Goal: Information Seeking & Learning: Learn about a topic

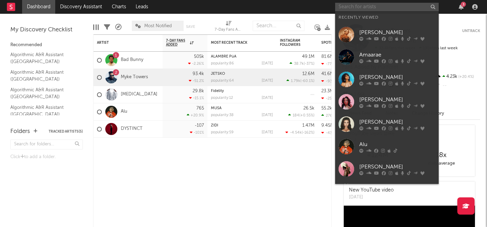
click at [385, 8] on input "text" at bounding box center [386, 7] width 103 height 9
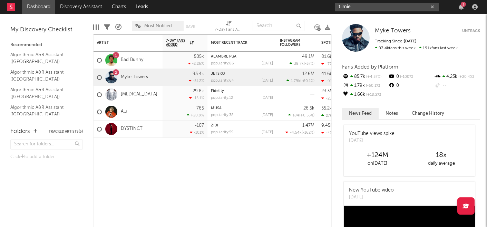
type input "tiimie"
click at [382, 5] on input "tiimie" at bounding box center [386, 7] width 103 height 9
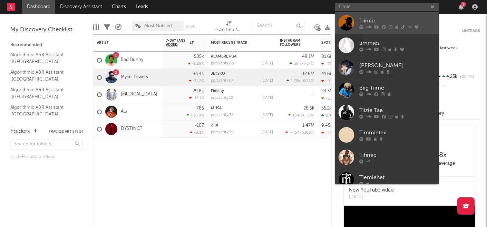
click at [375, 22] on div "Tiimie" at bounding box center [397, 21] width 76 height 8
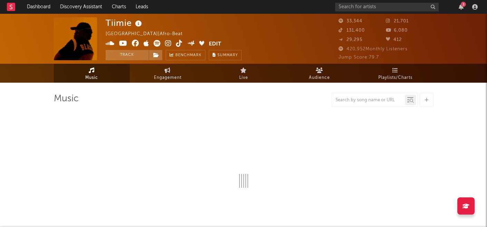
select select "6m"
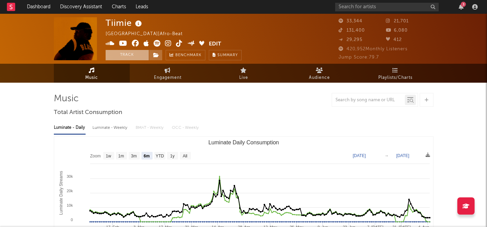
click at [135, 55] on button "Track" at bounding box center [127, 55] width 43 height 10
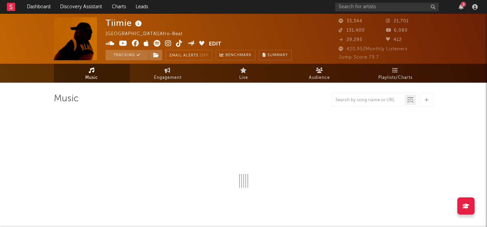
select select "6m"
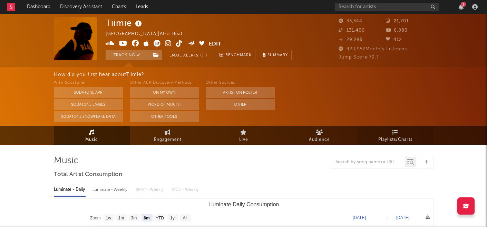
click at [395, 134] on icon at bounding box center [395, 133] width 6 height 6
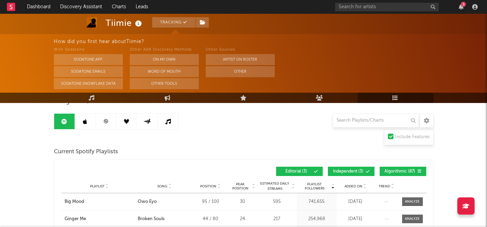
scroll to position [60, 0]
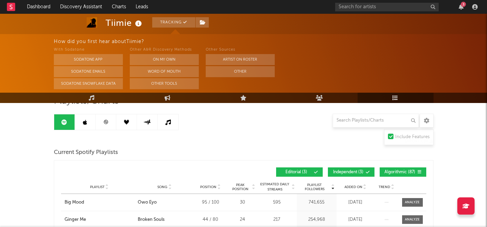
click at [368, 173] on icon at bounding box center [368, 172] width 4 height 4
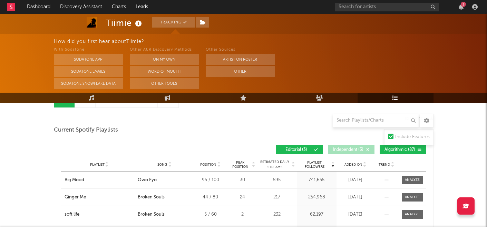
scroll to position [85, 0]
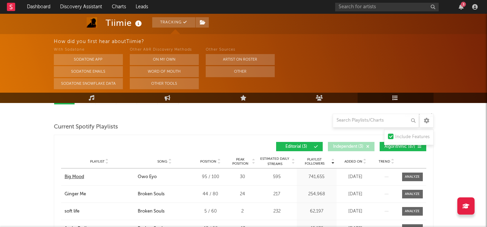
click at [78, 177] on div "Big Mood" at bounding box center [75, 177] width 20 height 7
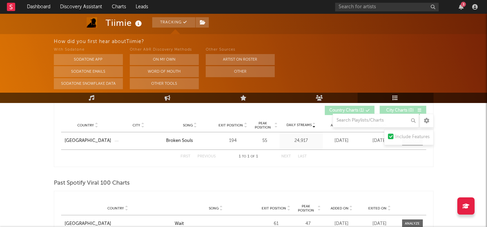
scroll to position [367, 0]
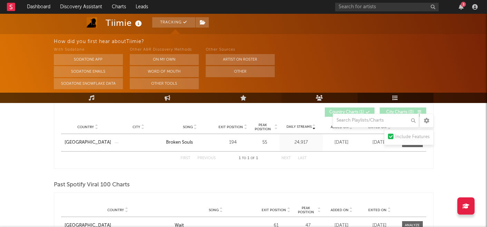
click at [320, 98] on icon at bounding box center [319, 98] width 7 height 6
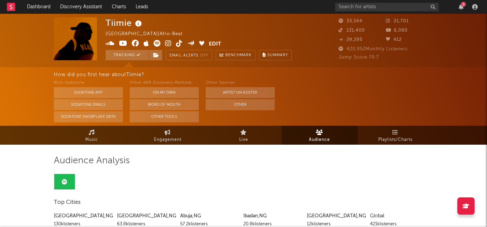
click at [459, 10] on div "3" at bounding box center [407, 7] width 145 height 14
click at [461, 8] on icon "button" at bounding box center [460, 7] width 5 height 6
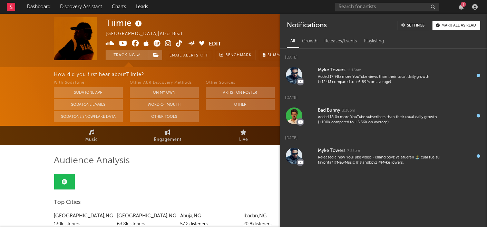
click at [463, 4] on div "3" at bounding box center [463, 4] width 5 height 5
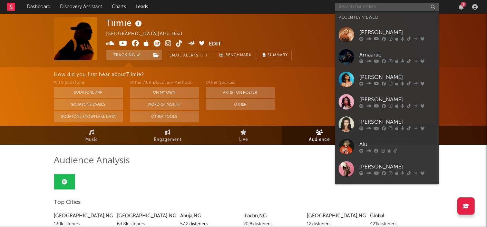
click at [353, 8] on input "text" at bounding box center [386, 7] width 103 height 9
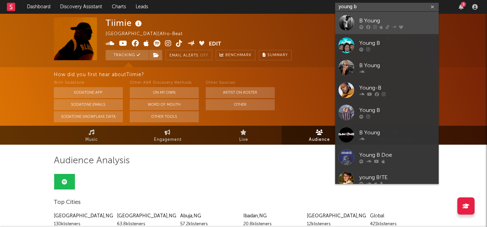
type input "young b"
click at [362, 19] on div "B Young" at bounding box center [397, 21] width 76 height 8
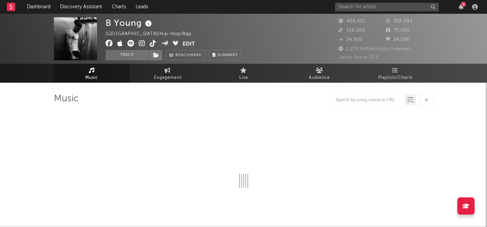
select select "6m"
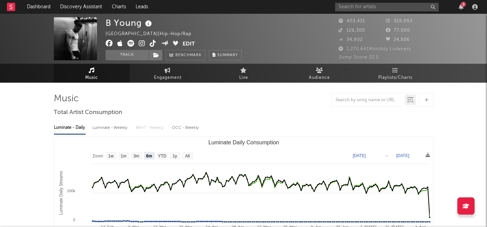
select select "6m"
click at [393, 6] on input "text" at bounding box center [386, 7] width 103 height 9
click at [394, 10] on input "fs green" at bounding box center [386, 7] width 103 height 9
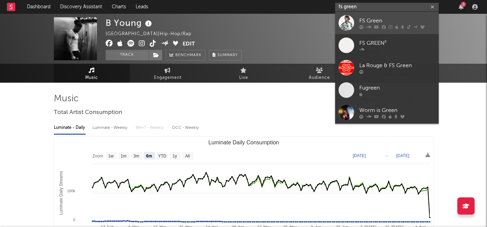
type input "fs green"
click at [382, 22] on div "FS Green" at bounding box center [397, 21] width 76 height 8
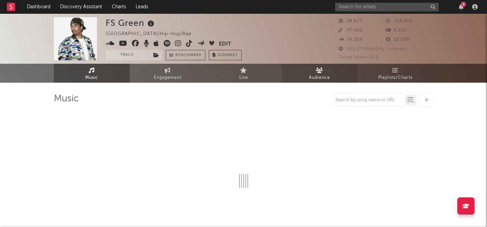
select select "6m"
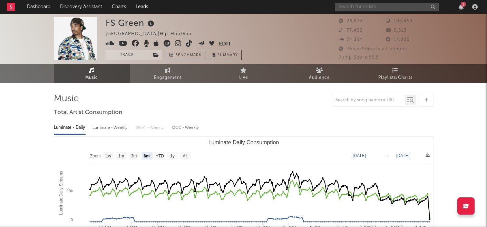
click at [370, 4] on input "text" at bounding box center [386, 7] width 103 height 9
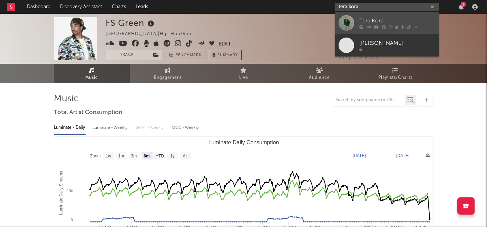
type input "tera kora"
click at [370, 21] on div "Tera Kòrá" at bounding box center [397, 21] width 76 height 8
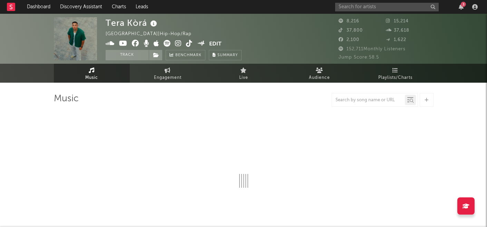
select select "1w"
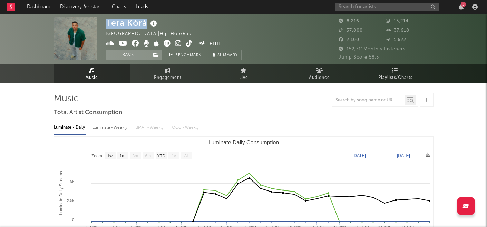
drag, startPoint x: 105, startPoint y: 23, endPoint x: 147, endPoint y: 26, distance: 41.9
click at [147, 26] on div "Tera Kòrá" at bounding box center [132, 22] width 53 height 11
copy div "Tera Kòrá"
